Goal: Task Accomplishment & Management: Use online tool/utility

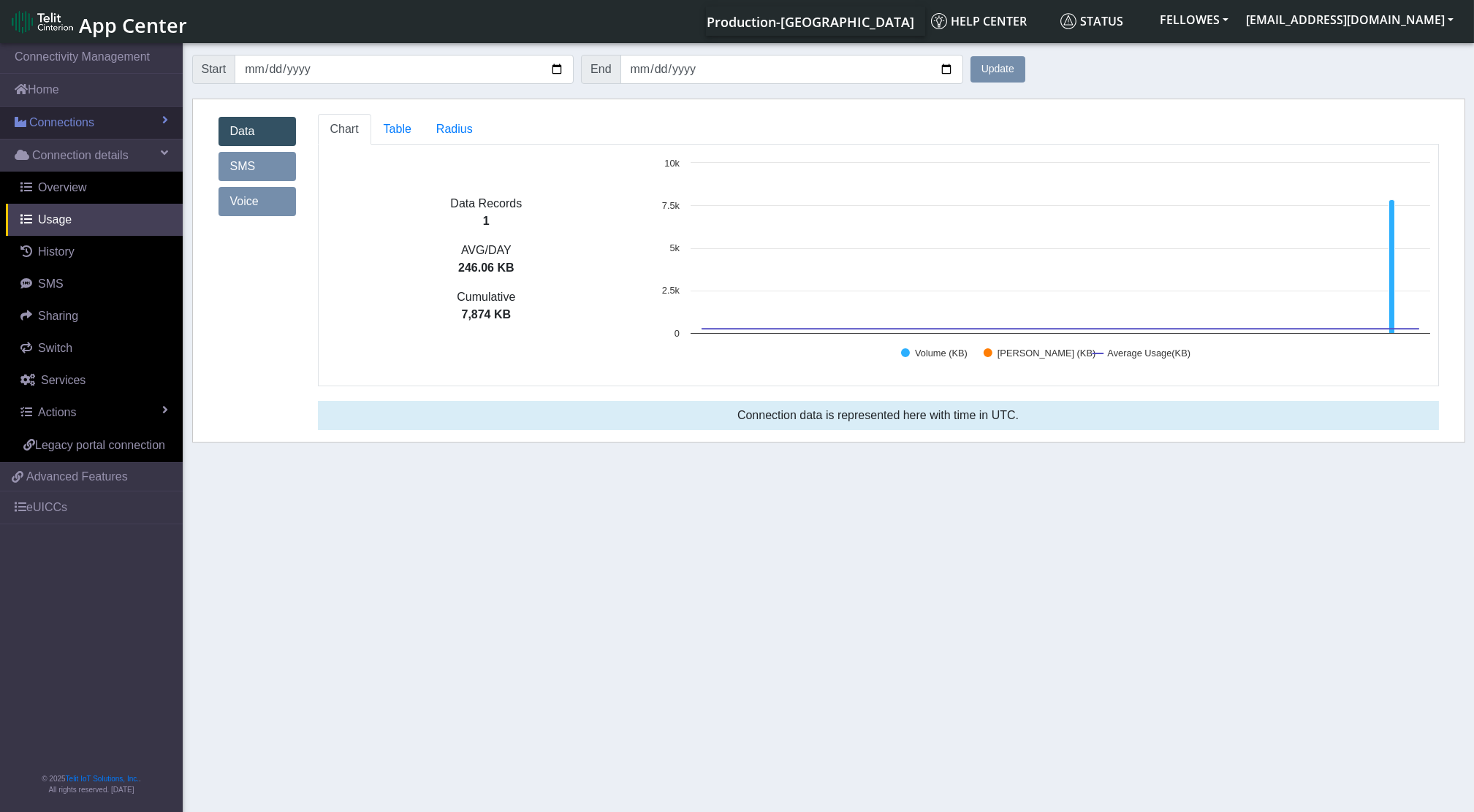
click at [65, 131] on link "Connections" at bounding box center [92, 123] width 183 height 32
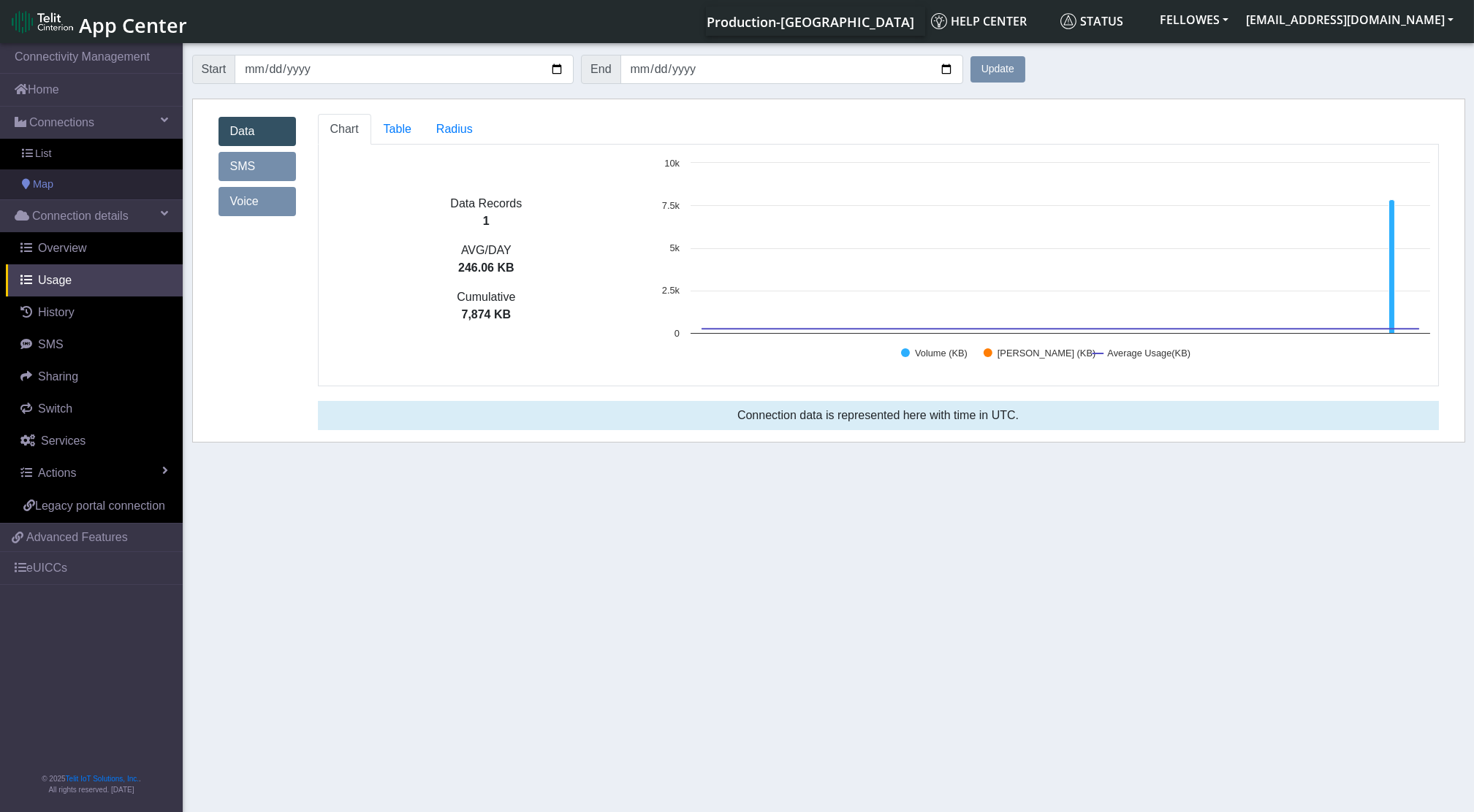
click at [71, 171] on link "Map" at bounding box center [92, 185] width 183 height 31
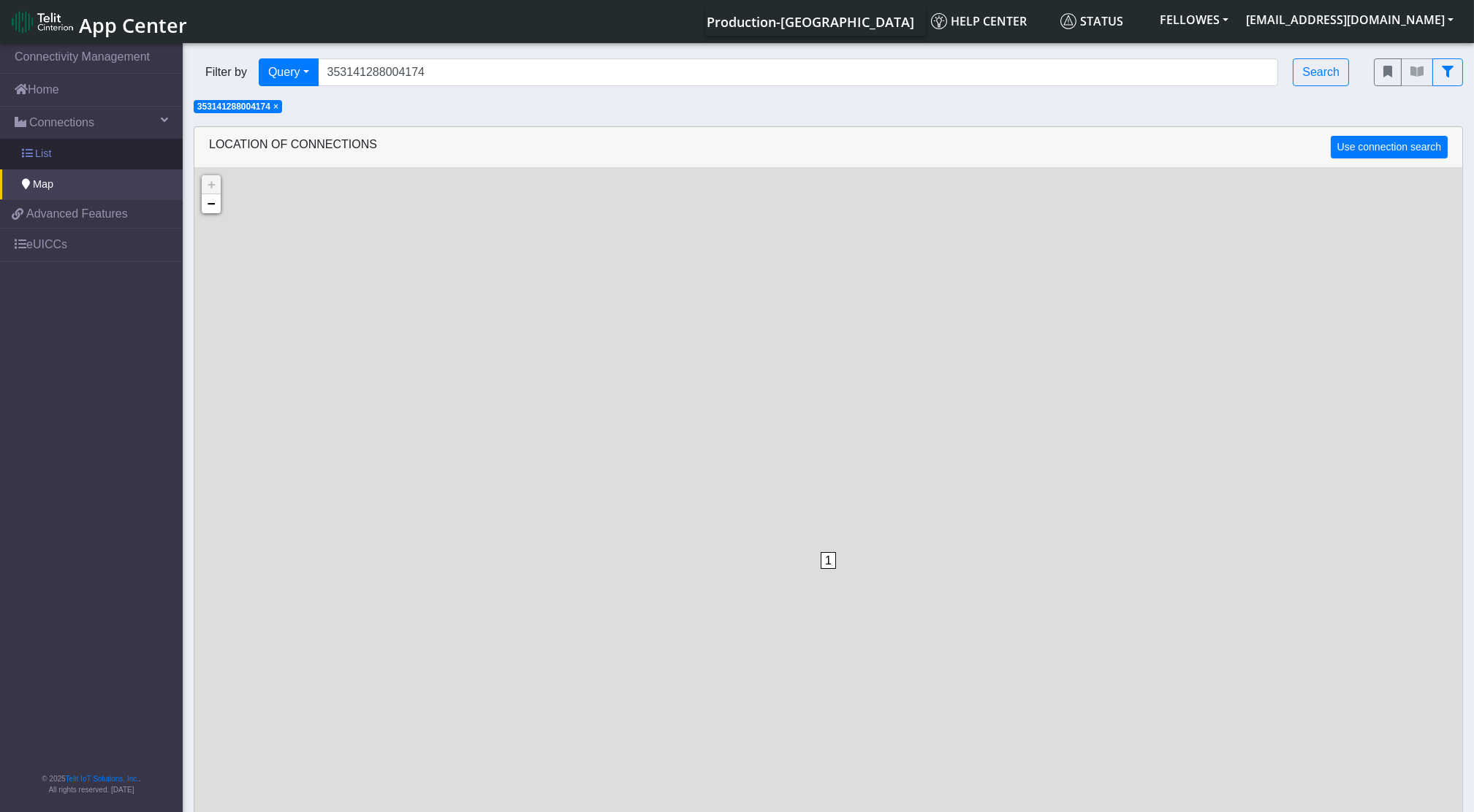
click at [72, 153] on link "List" at bounding box center [92, 154] width 183 height 31
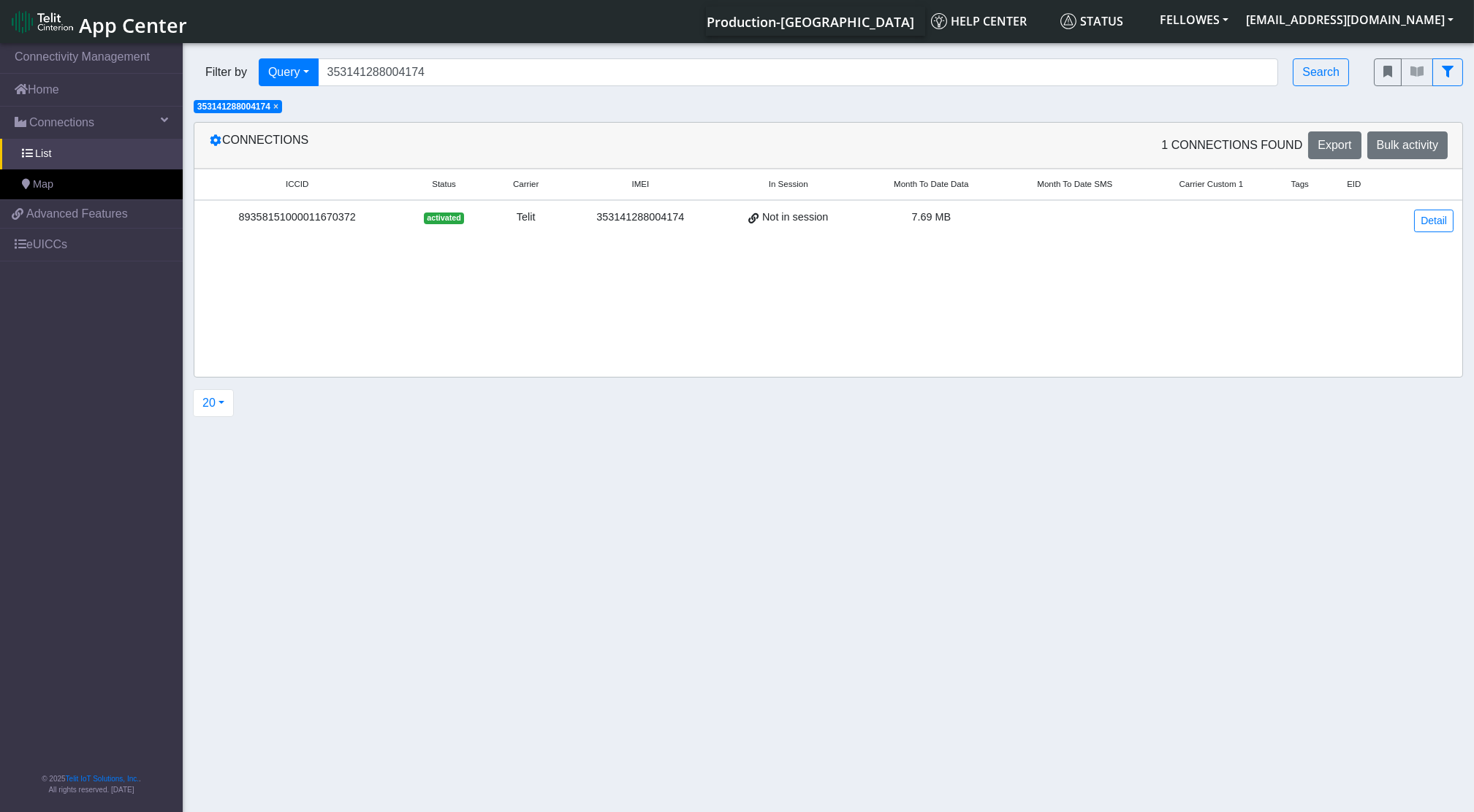
click at [276, 104] on span "×" at bounding box center [275, 106] width 5 height 11
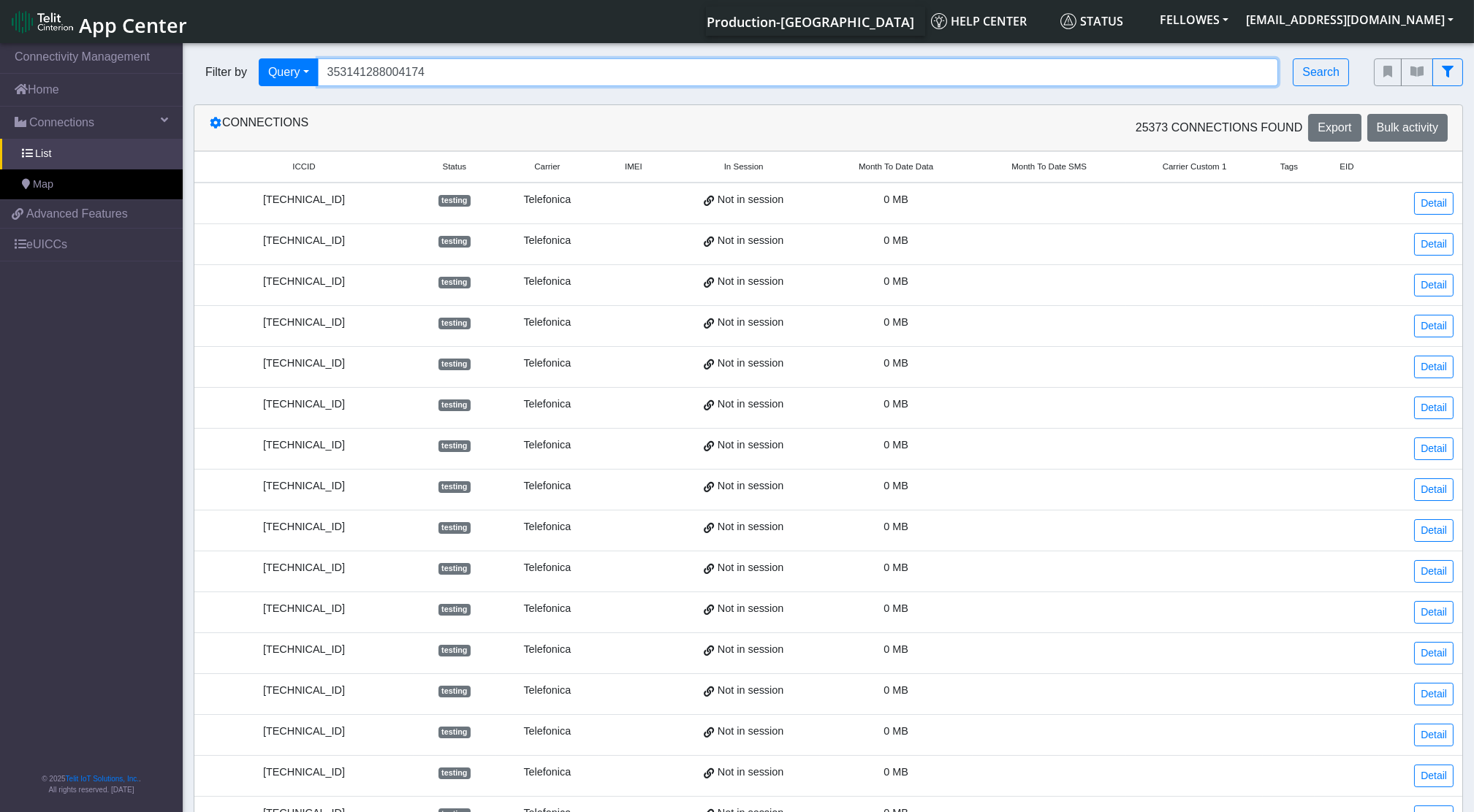
click at [407, 77] on input "353141288004174" at bounding box center [799, 72] width 961 height 28
type input "353141288039386"
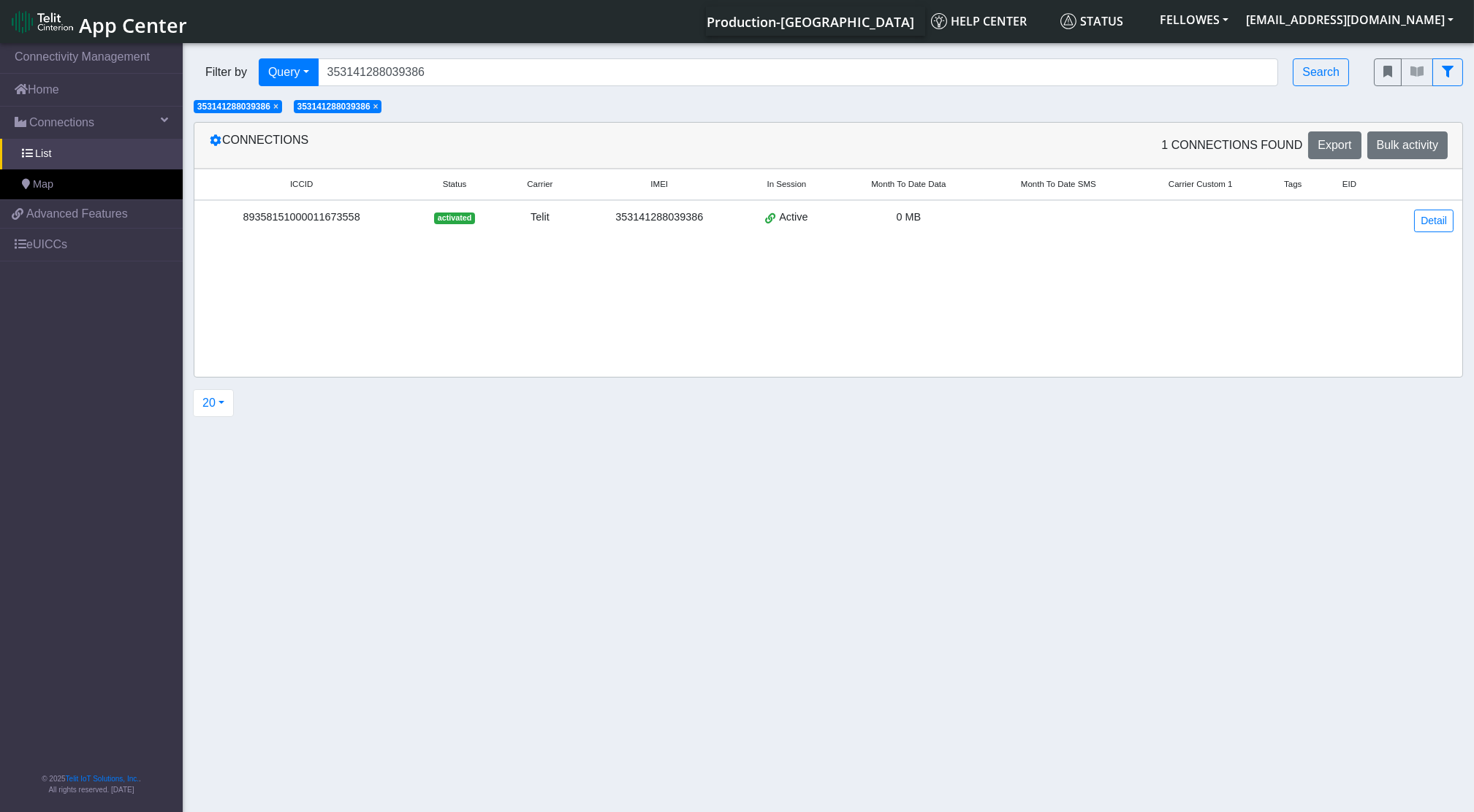
click at [279, 109] on span "×" at bounding box center [275, 106] width 5 height 11
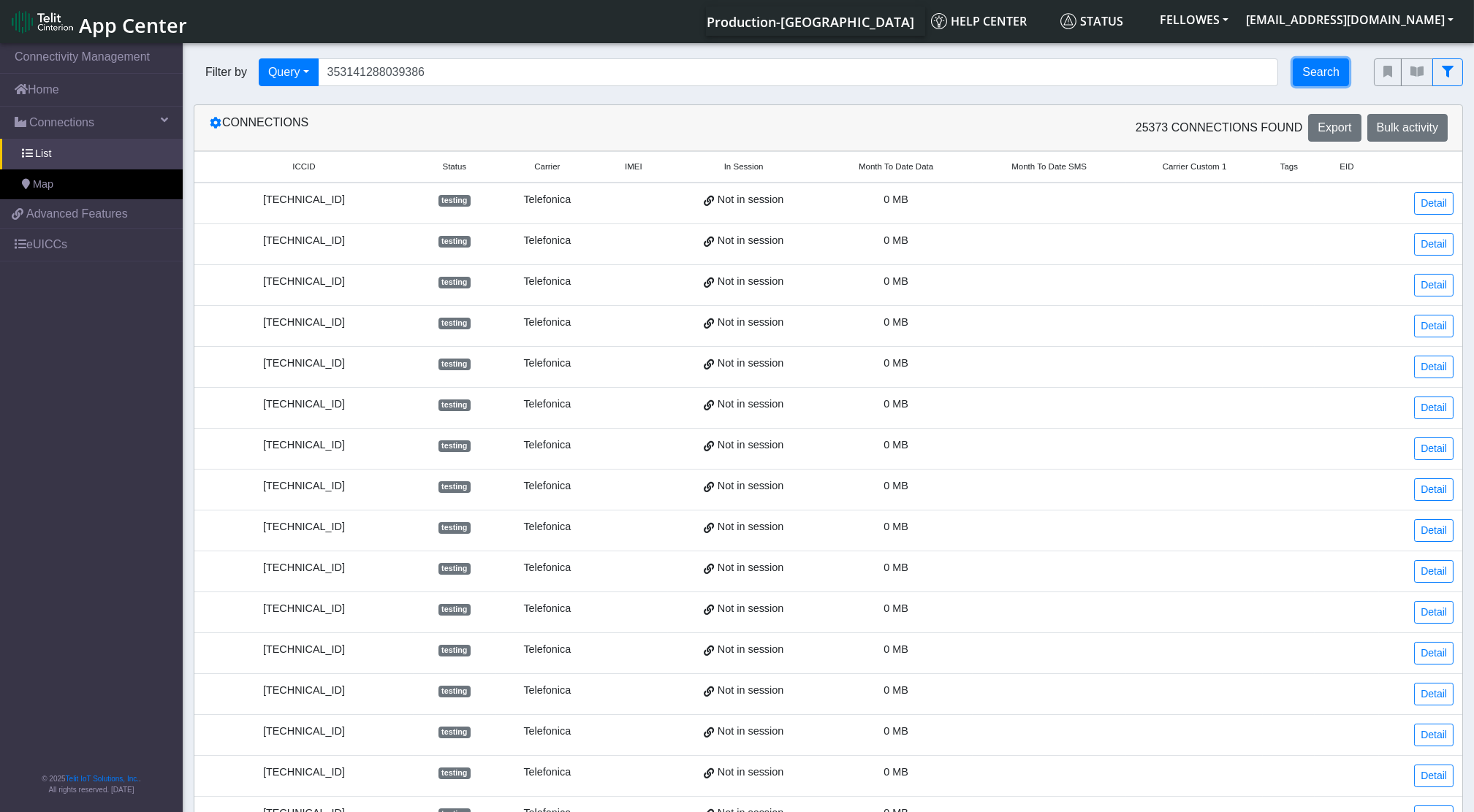
click at [1316, 76] on button "Search" at bounding box center [1320, 72] width 56 height 28
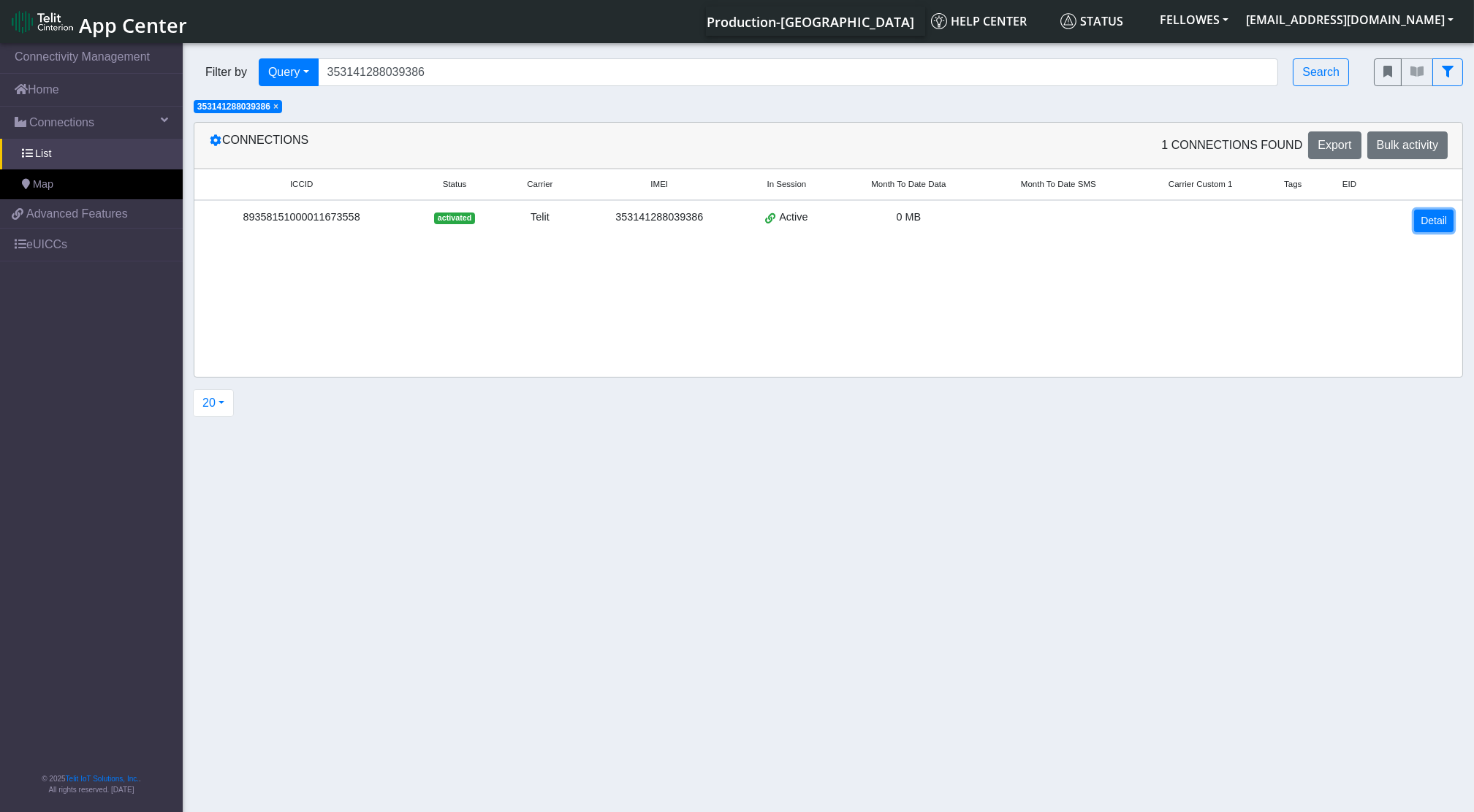
click at [1440, 223] on link "Detail" at bounding box center [1434, 221] width 40 height 23
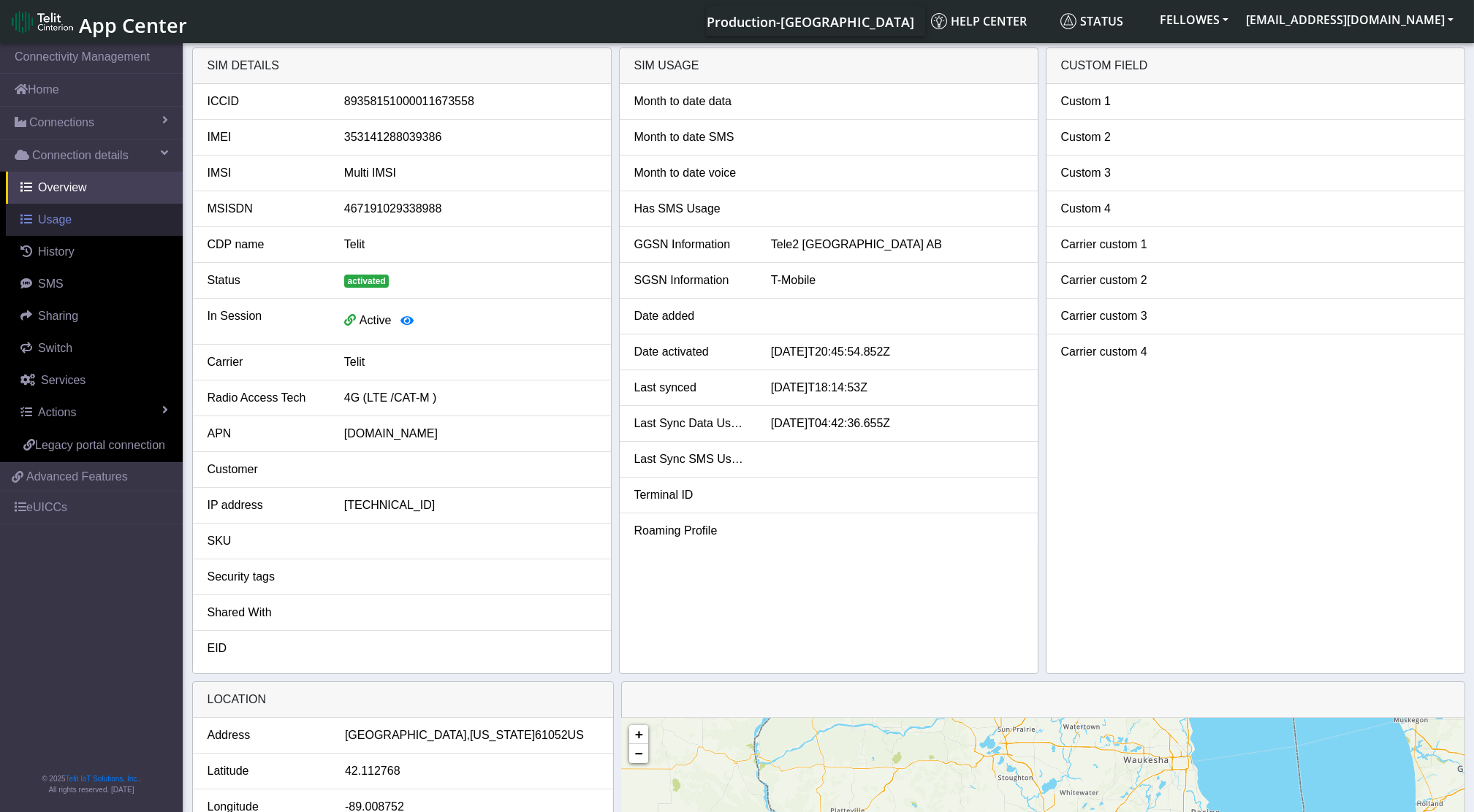
click at [66, 223] on span "Usage" at bounding box center [55, 219] width 34 height 12
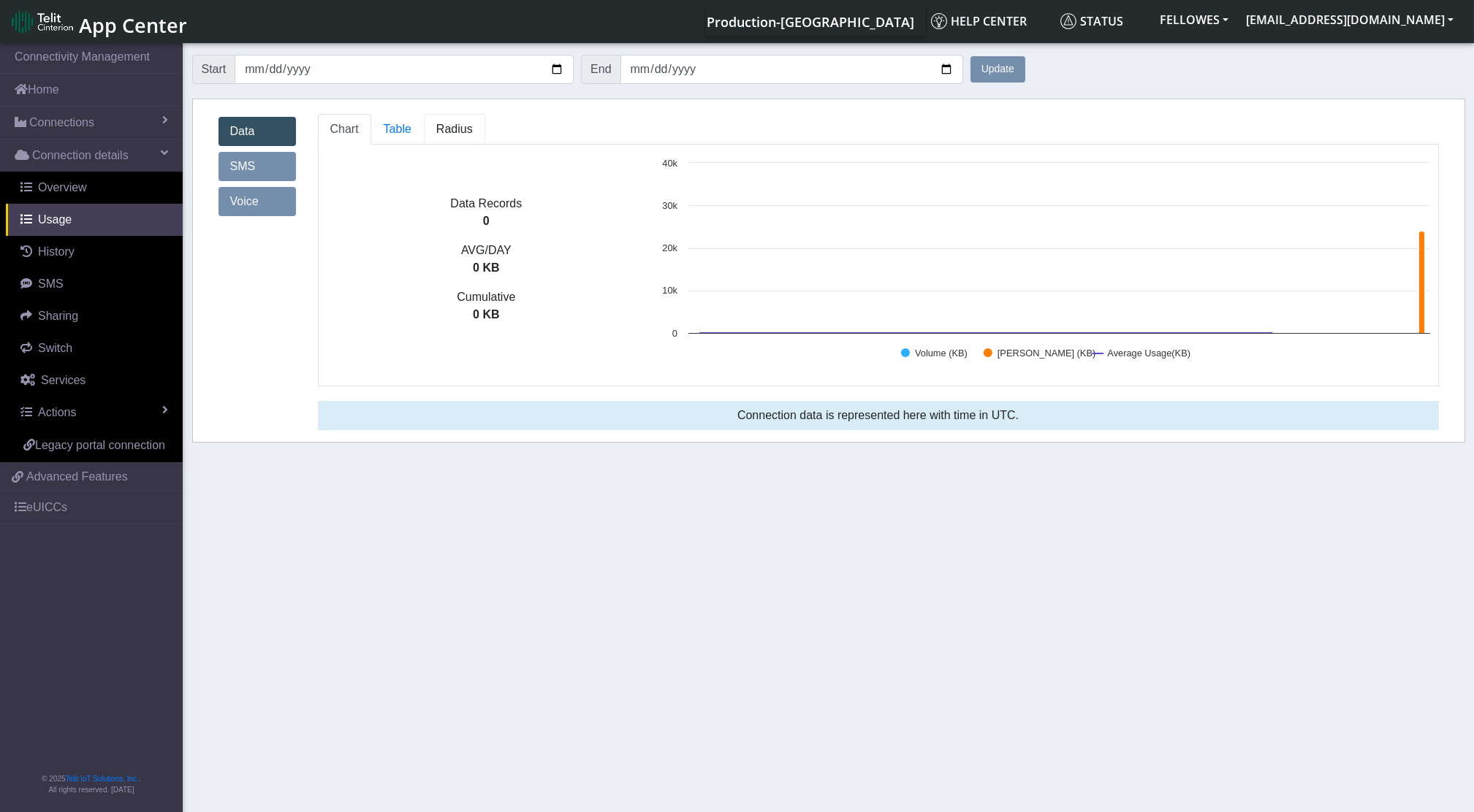
click at [424, 118] on link "Radius" at bounding box center [397, 130] width 53 height 31
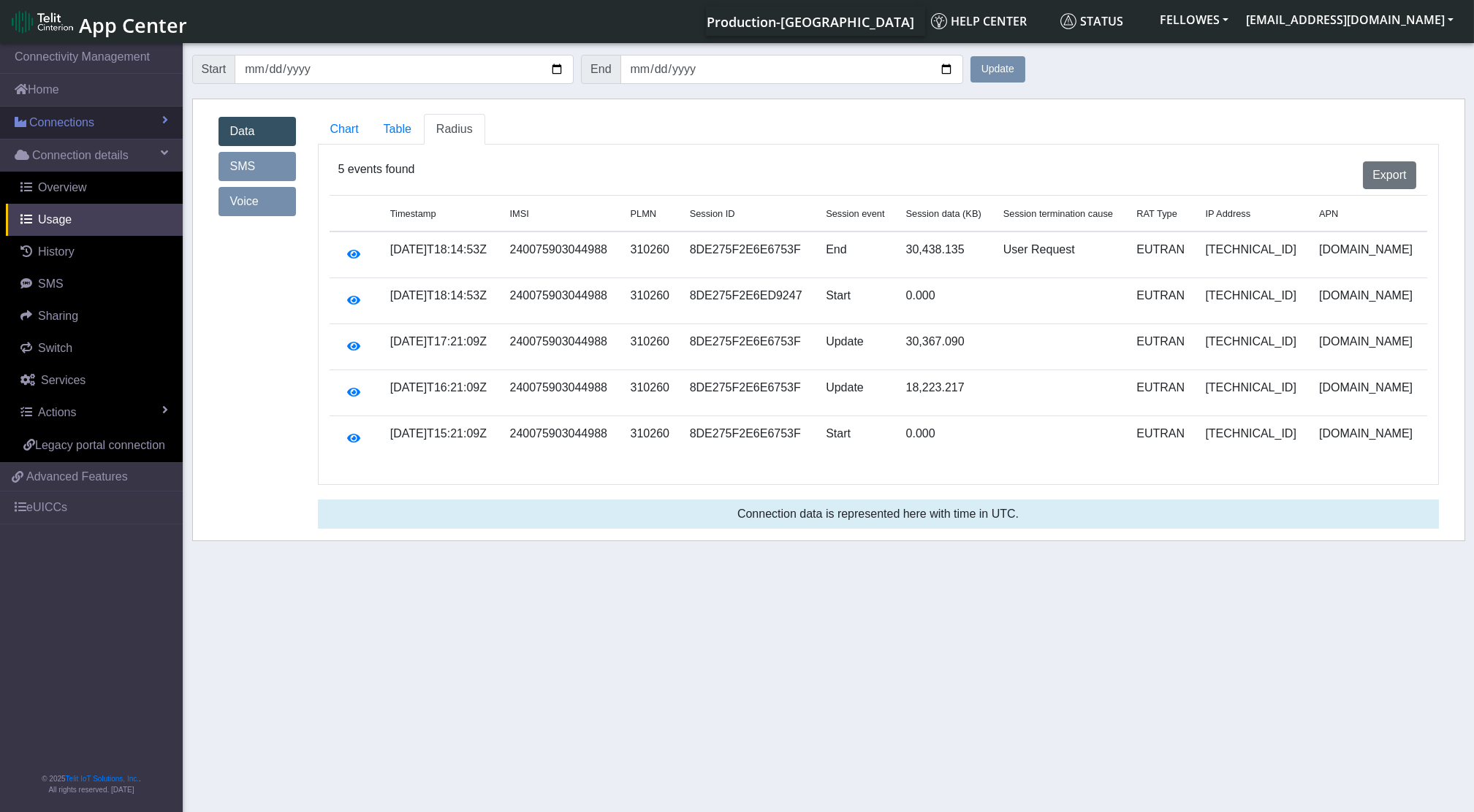
click at [79, 114] on span "Connections" at bounding box center [62, 123] width 65 height 18
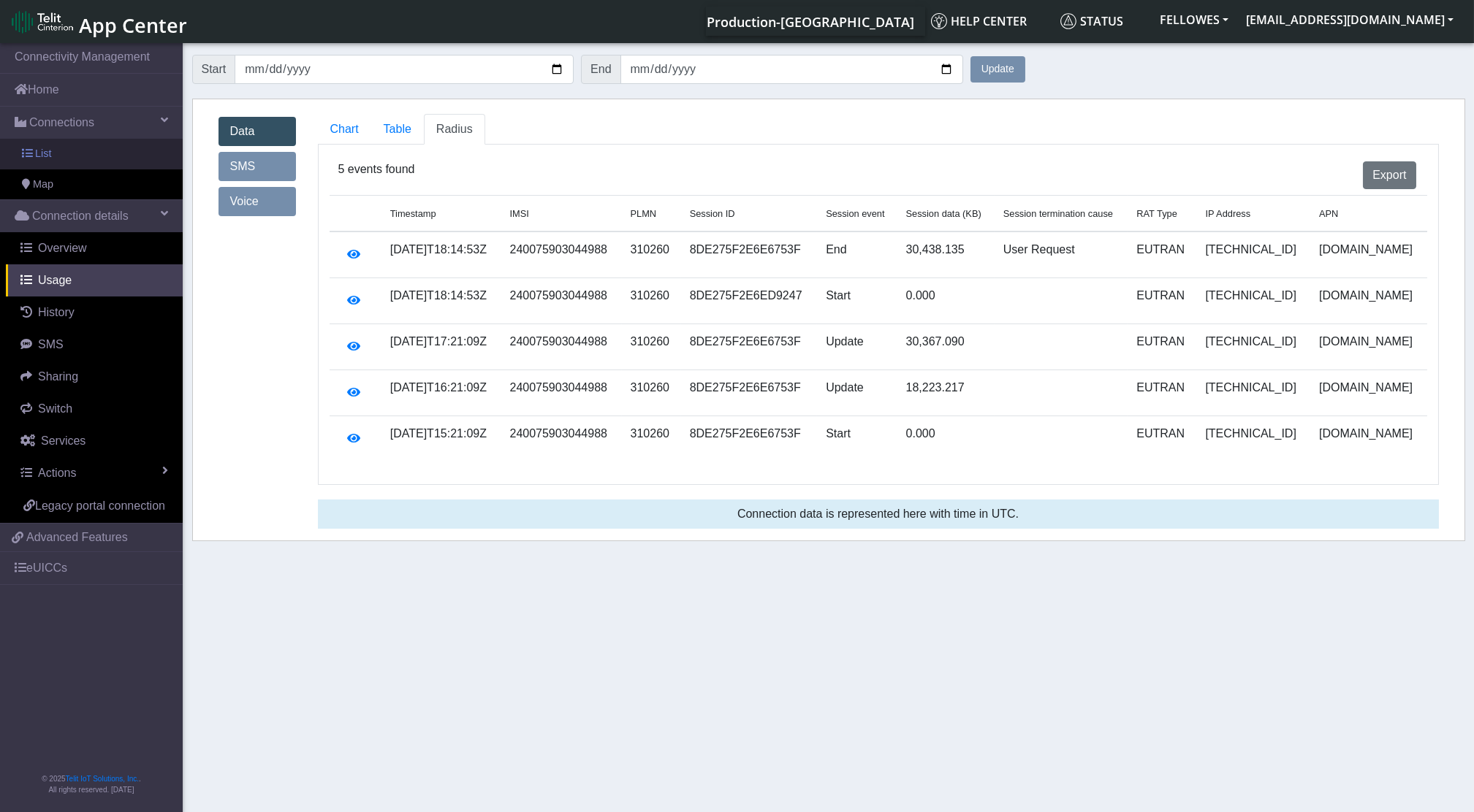
click at [120, 161] on link "List" at bounding box center [92, 154] width 183 height 31
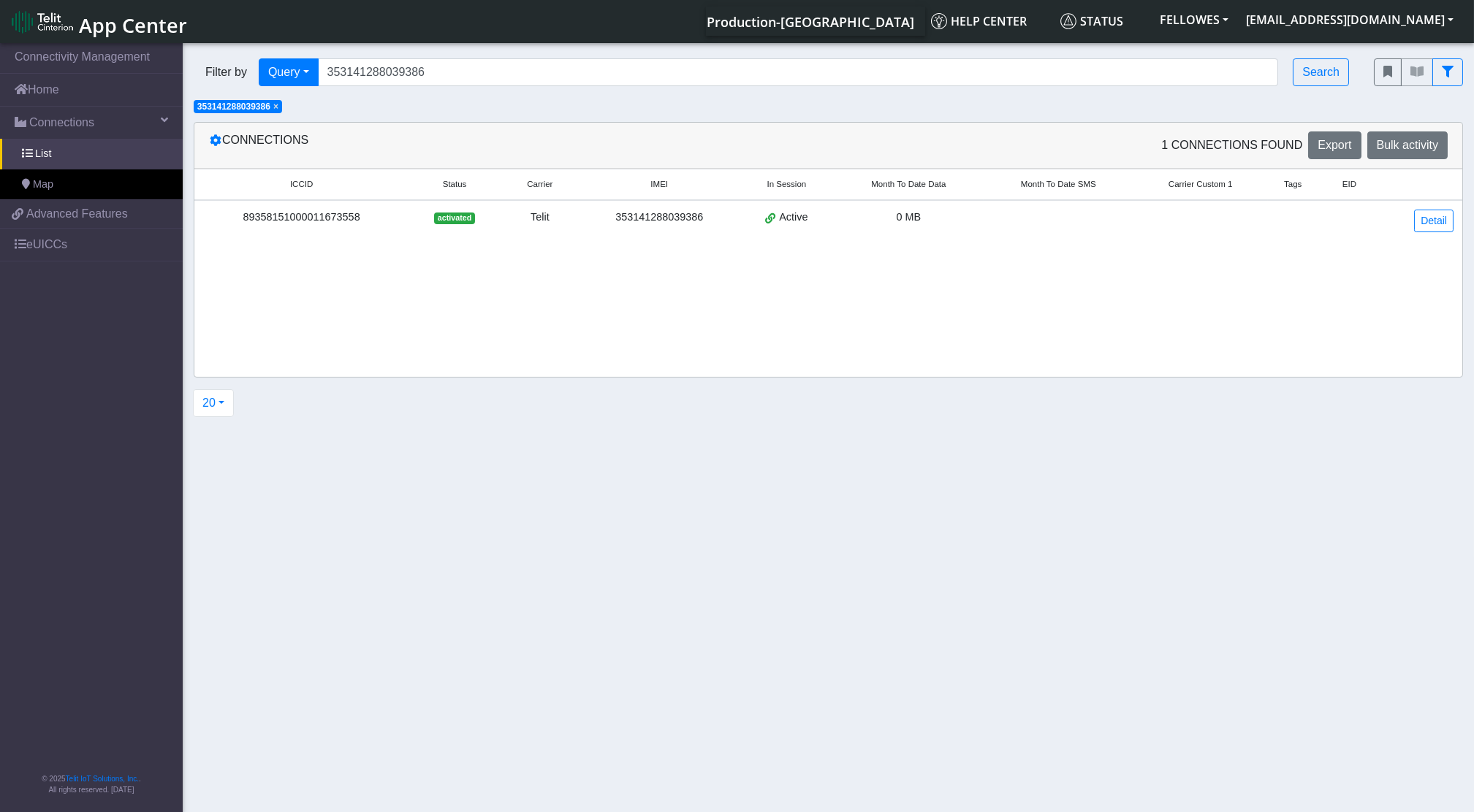
click at [288, 100] on app-filters "× 353141288039386" at bounding box center [244, 105] width 100 height 12
click at [279, 105] on span "×" at bounding box center [275, 106] width 5 height 11
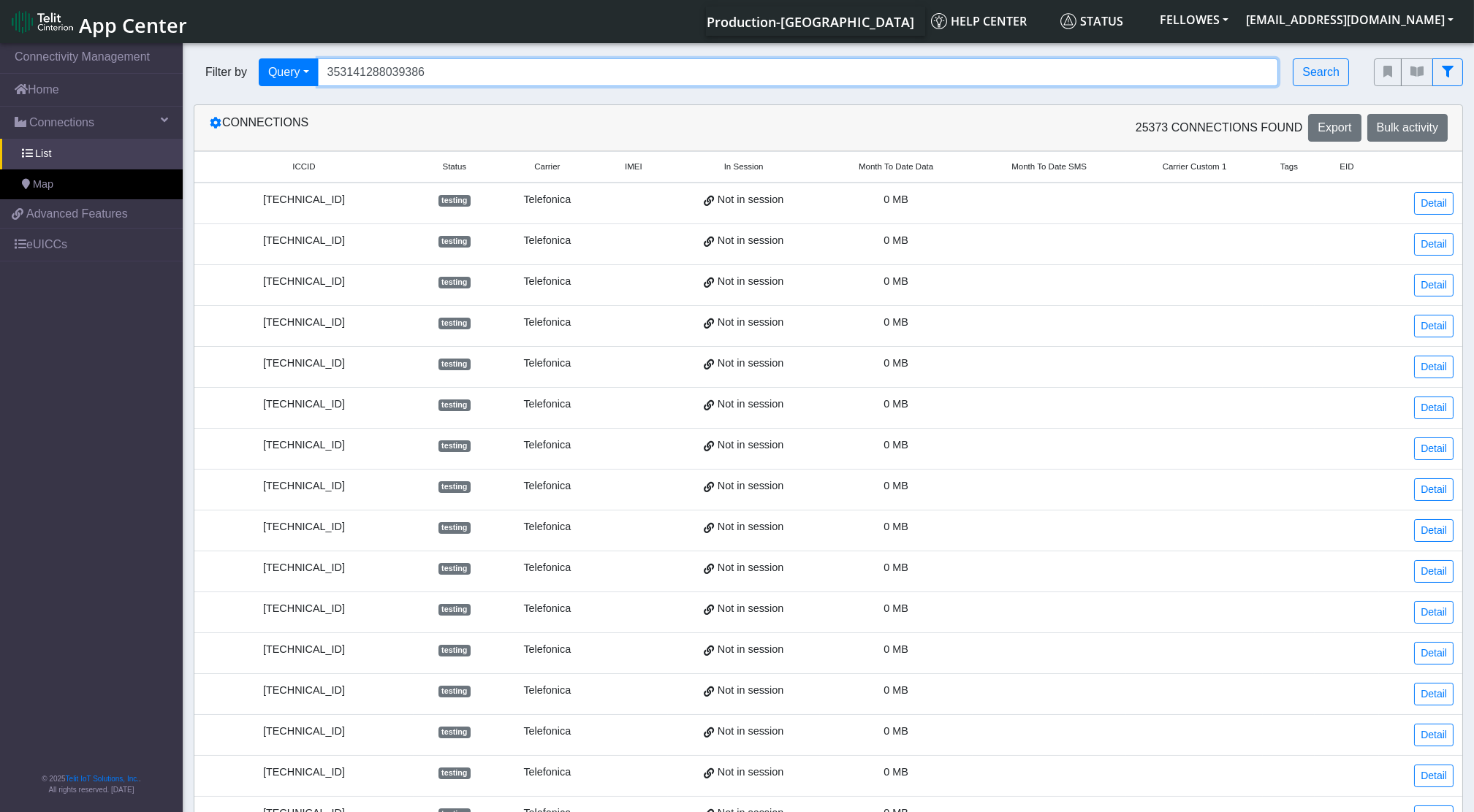
click at [447, 76] on input "353141288039386" at bounding box center [799, 72] width 961 height 28
type input "353141288039386"
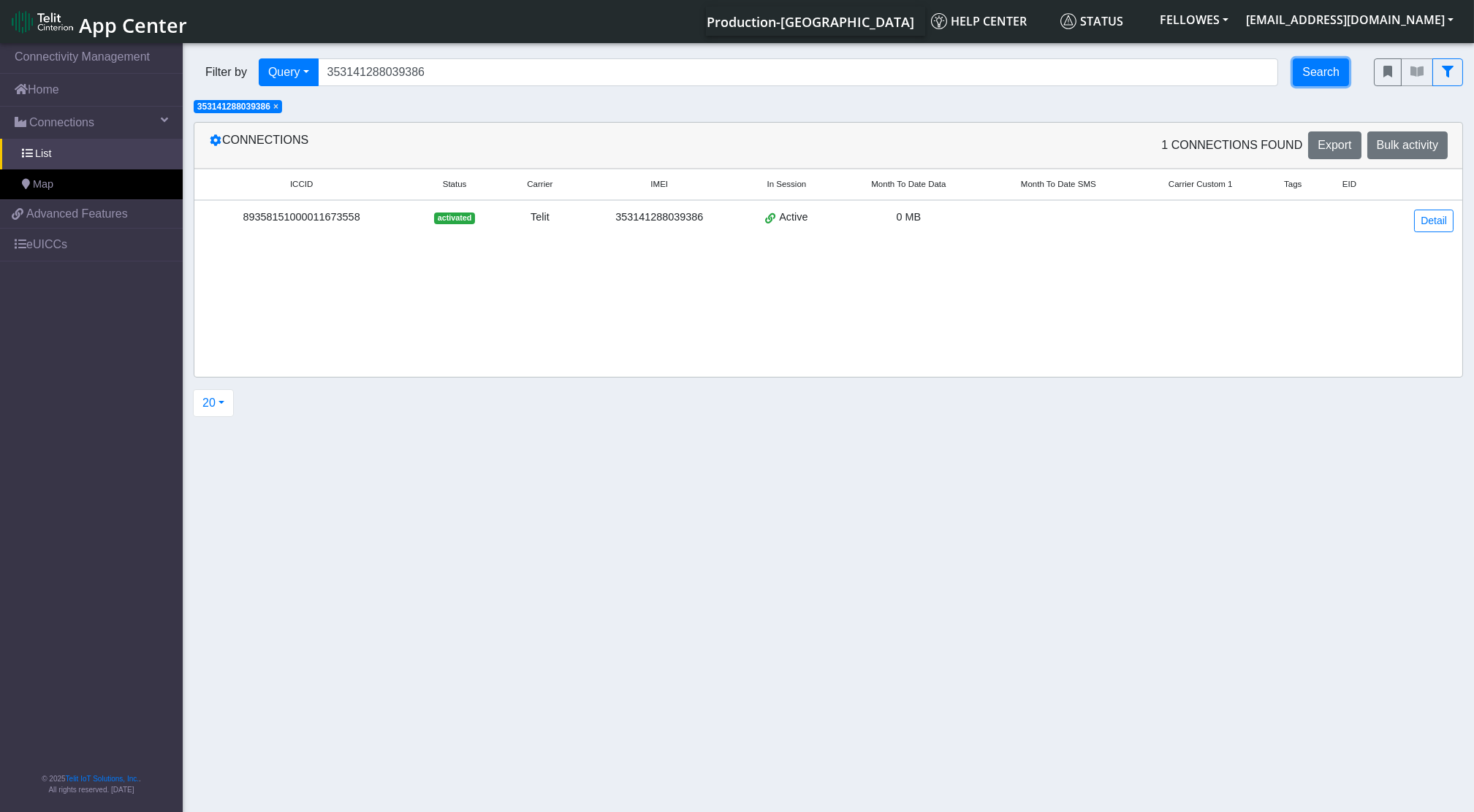
click at [1323, 73] on button "Search" at bounding box center [1320, 72] width 56 height 28
click at [279, 109] on span "×" at bounding box center [275, 106] width 5 height 11
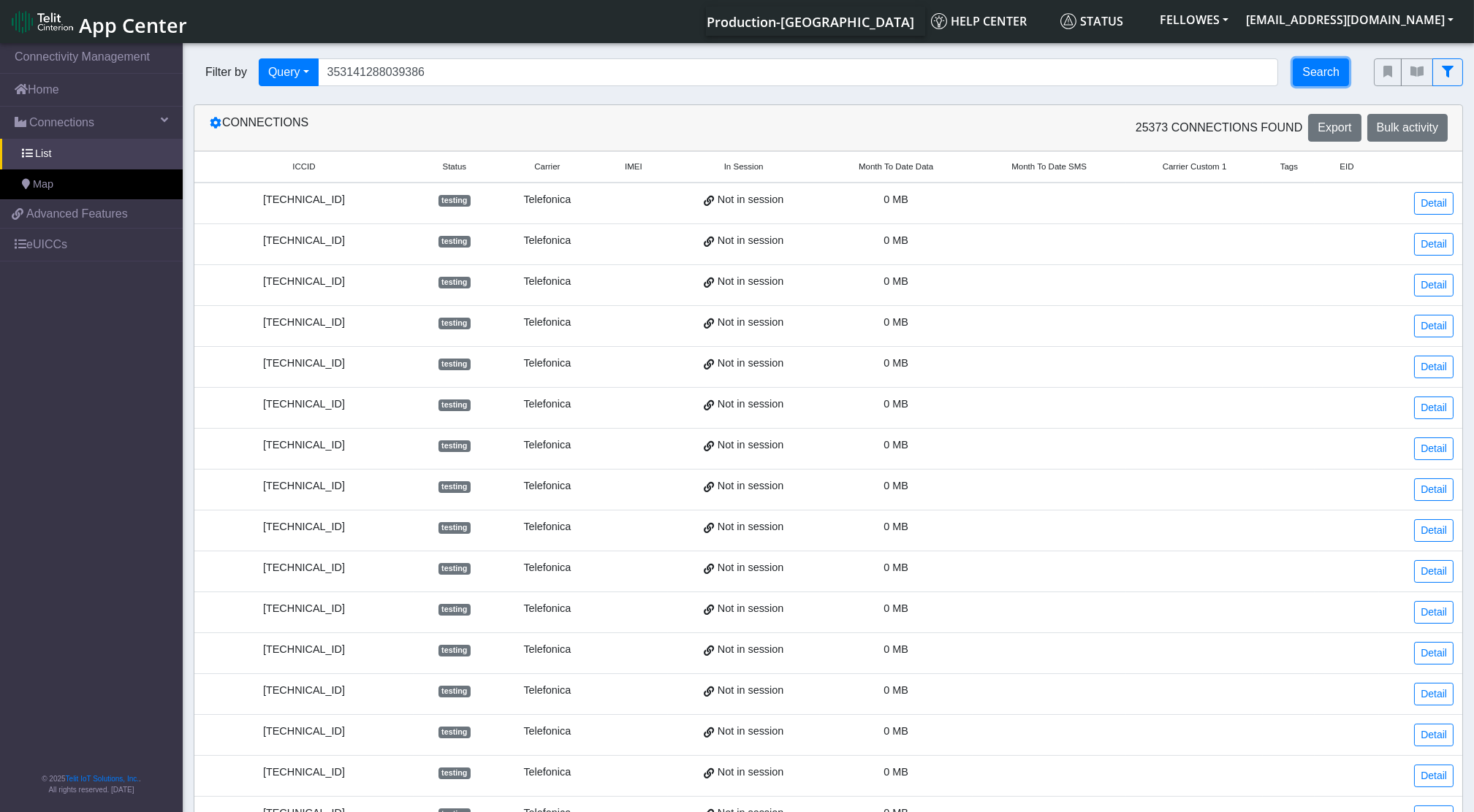
click at [1319, 77] on button "Search" at bounding box center [1320, 72] width 56 height 28
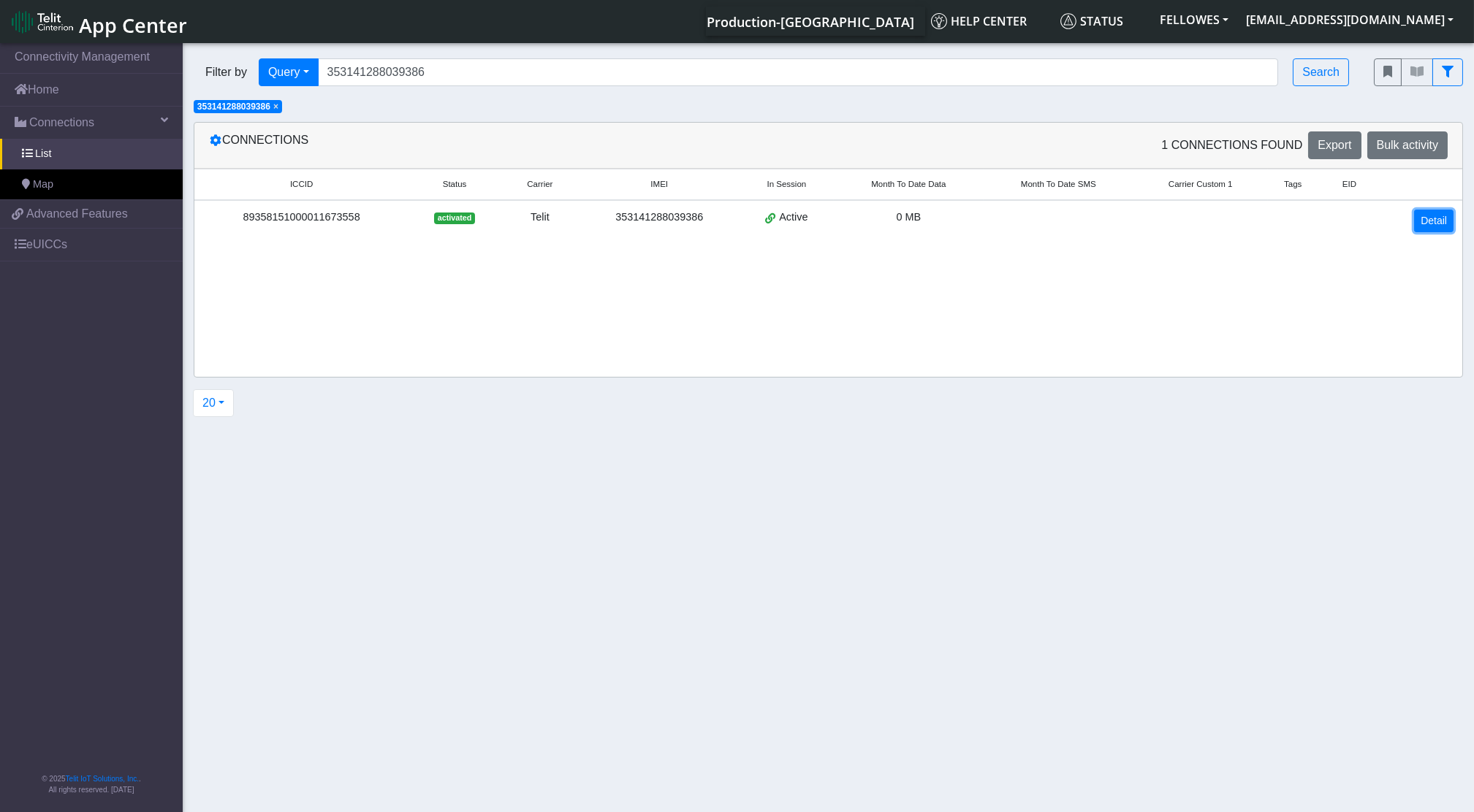
click at [1426, 229] on link "Detail" at bounding box center [1434, 221] width 40 height 23
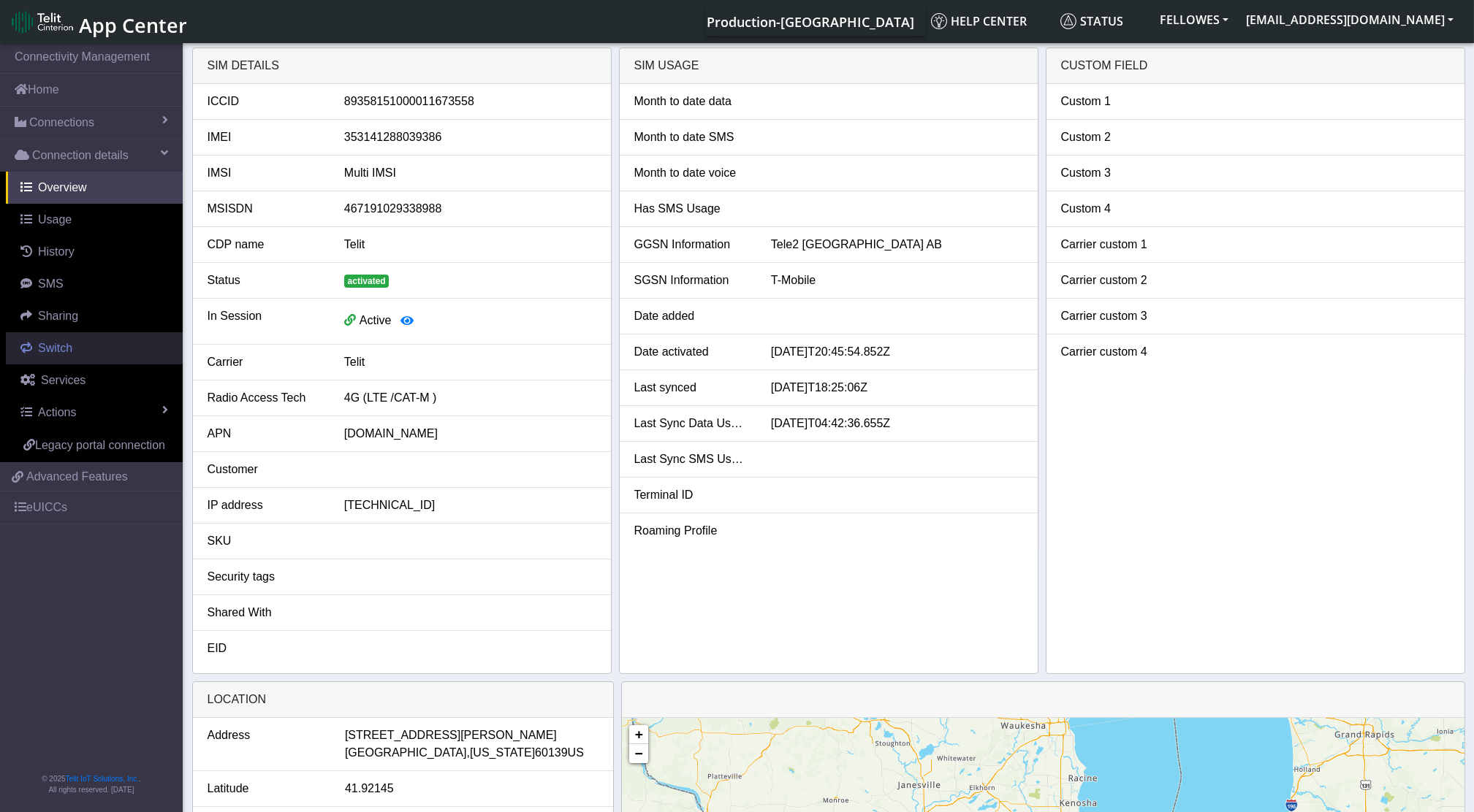
click at [63, 358] on link "Switch" at bounding box center [94, 349] width 177 height 32
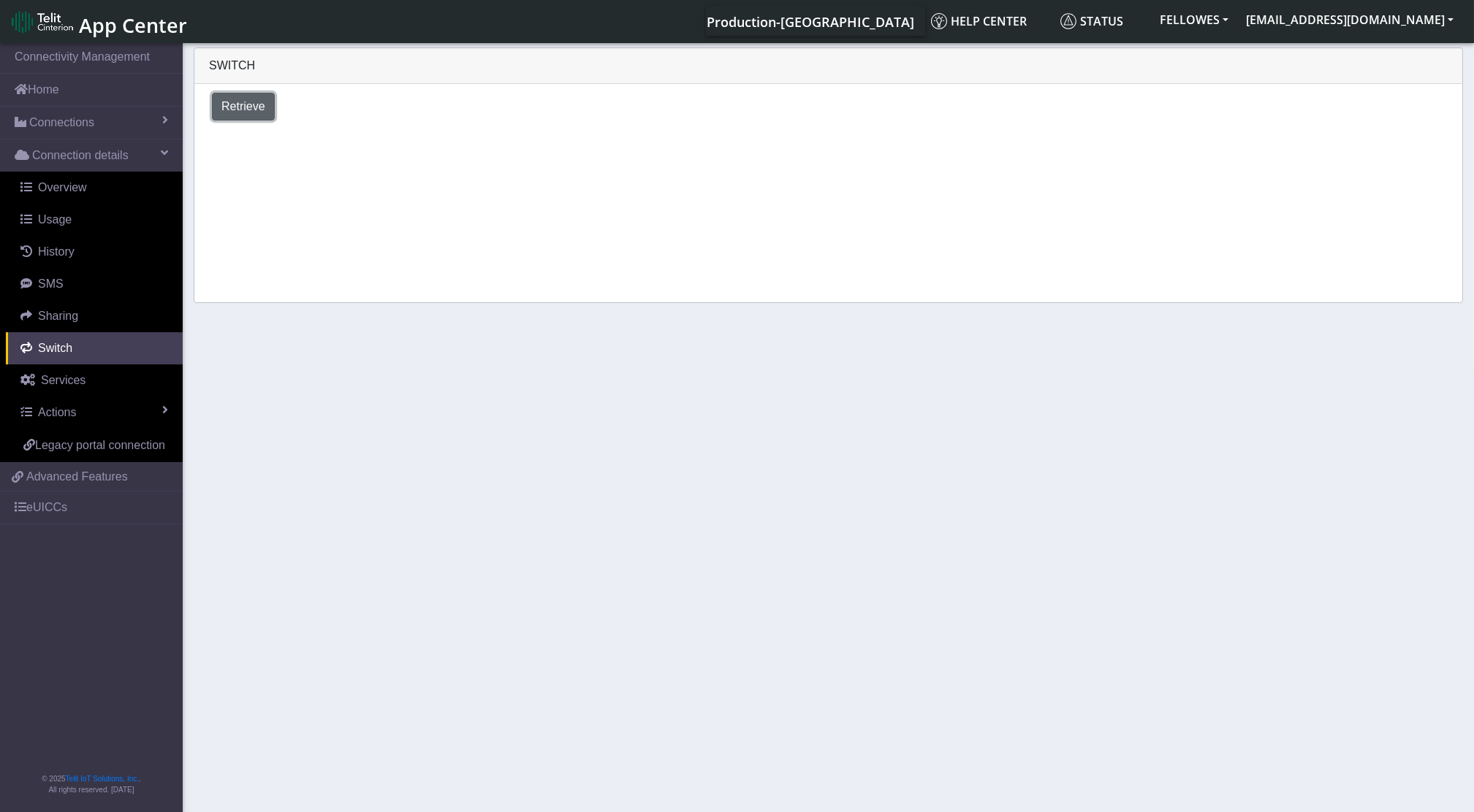
click at [237, 106] on span "Retrieve" at bounding box center [243, 106] width 44 height 12
select select "[GEOGRAPHIC_DATA]"
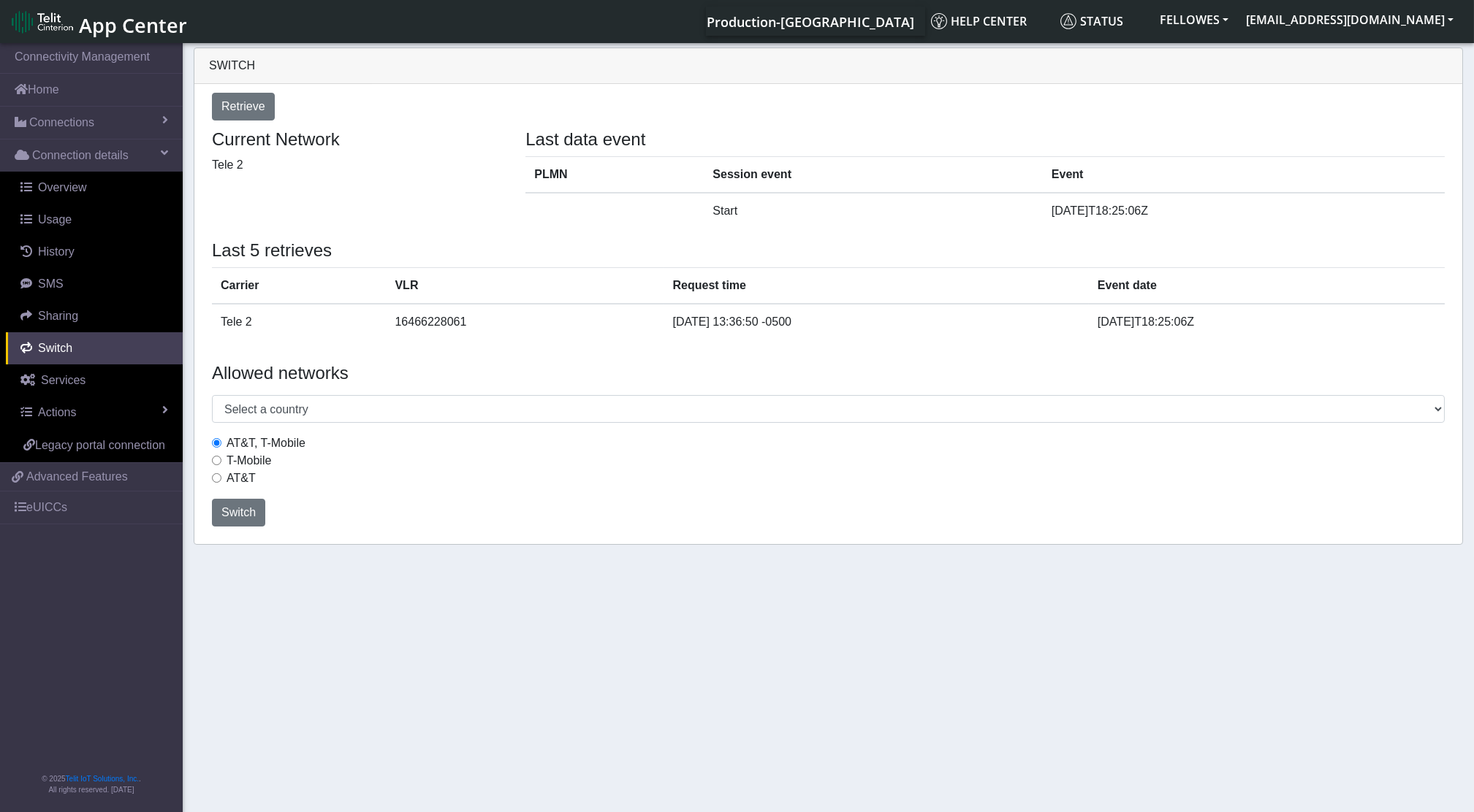
click at [258, 457] on label "T-Mobile" at bounding box center [249, 461] width 45 height 18
click at [221, 457] on input "T-Mobile" at bounding box center [217, 461] width 10 height 10
radio input "true"
click at [258, 512] on button "Switch" at bounding box center [239, 512] width 53 height 28
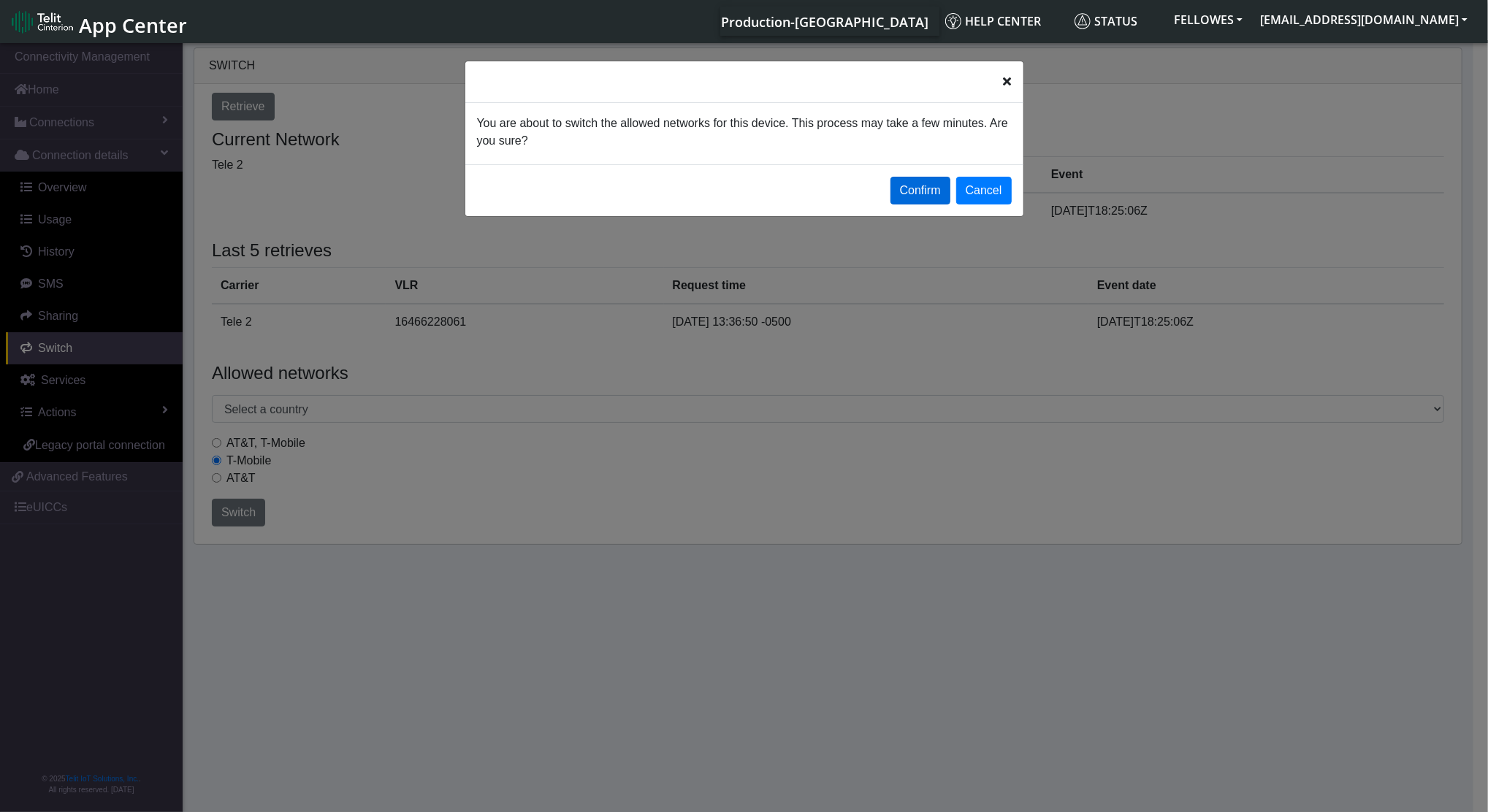
click at [916, 181] on button "Confirm" at bounding box center [920, 190] width 60 height 28
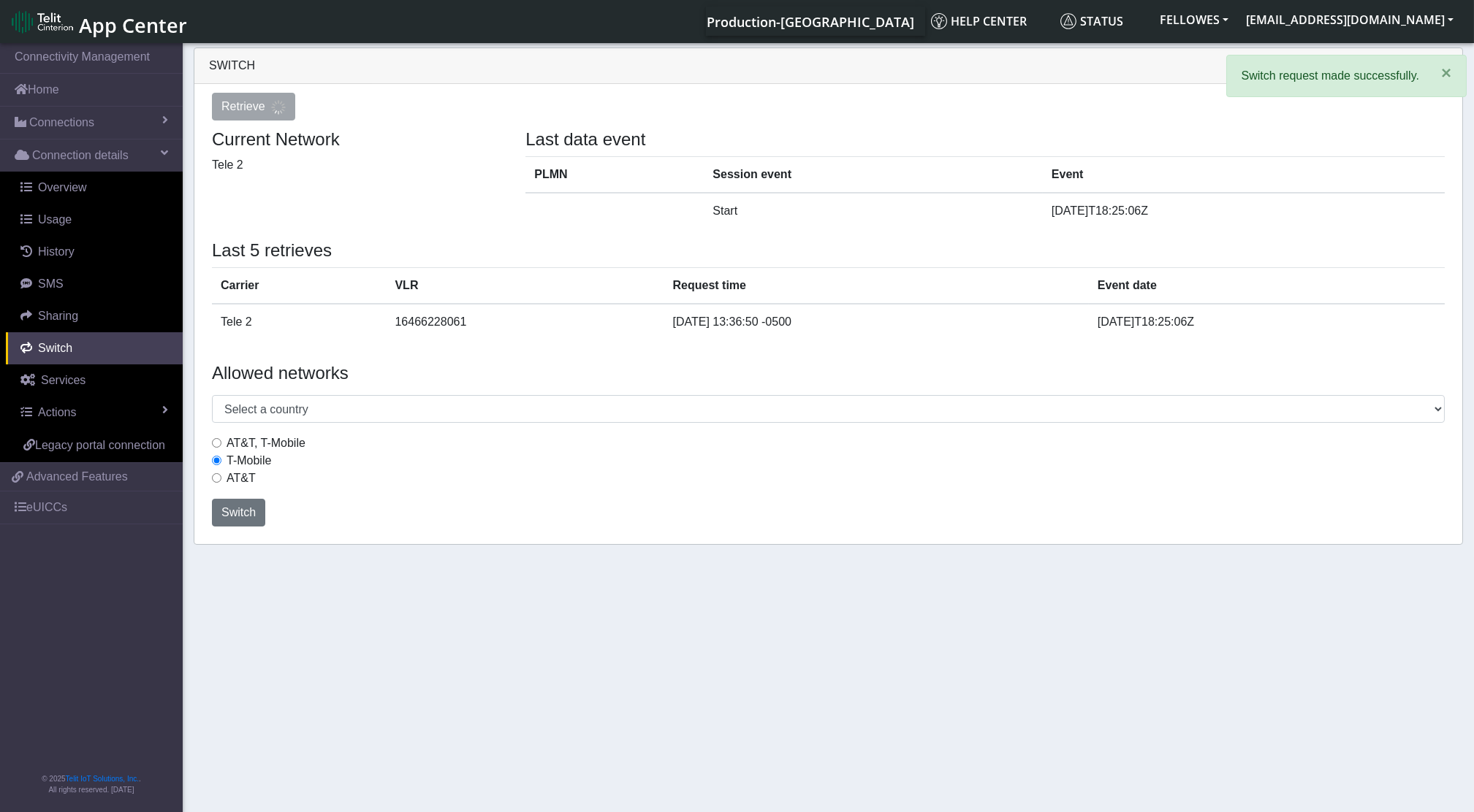
select select "[GEOGRAPHIC_DATA]"
